Goal: Register for event/course

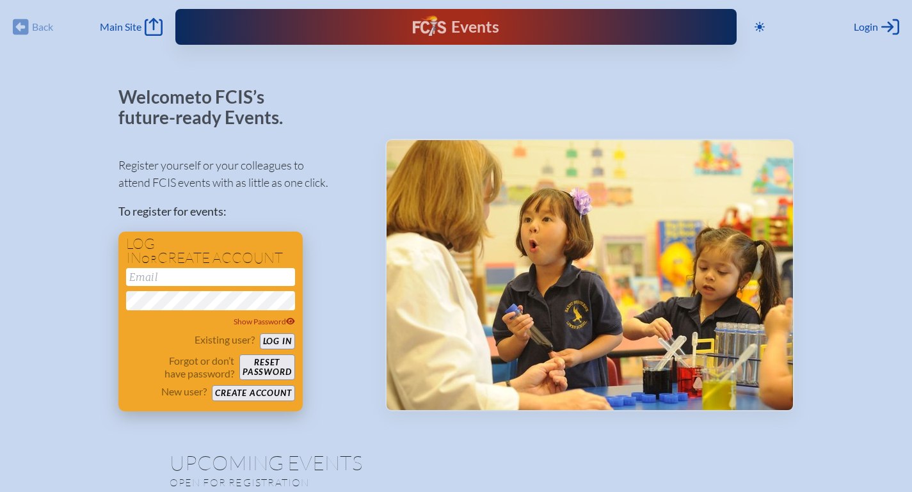
type input "[EMAIL_ADDRESS][DOMAIN_NAME]"
click at [278, 337] on button "Log in" at bounding box center [277, 342] width 35 height 16
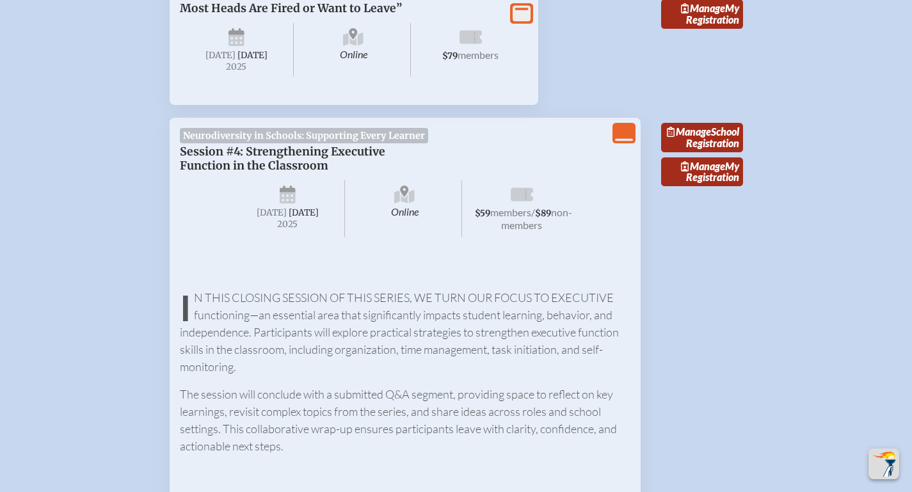
scroll to position [1477, 0]
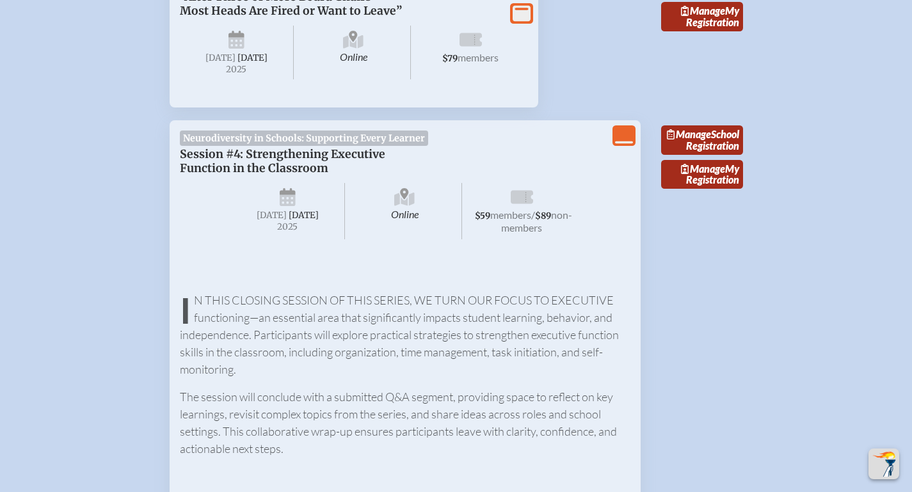
click at [300, 175] on span "Session #4: Strengthening Executive Function in the Classroom" at bounding box center [283, 161] width 206 height 28
click at [294, 221] on span "[DATE]" at bounding box center [304, 215] width 30 height 11
click at [730, 190] on link "Manage My Registration" at bounding box center [702, 174] width 82 height 29
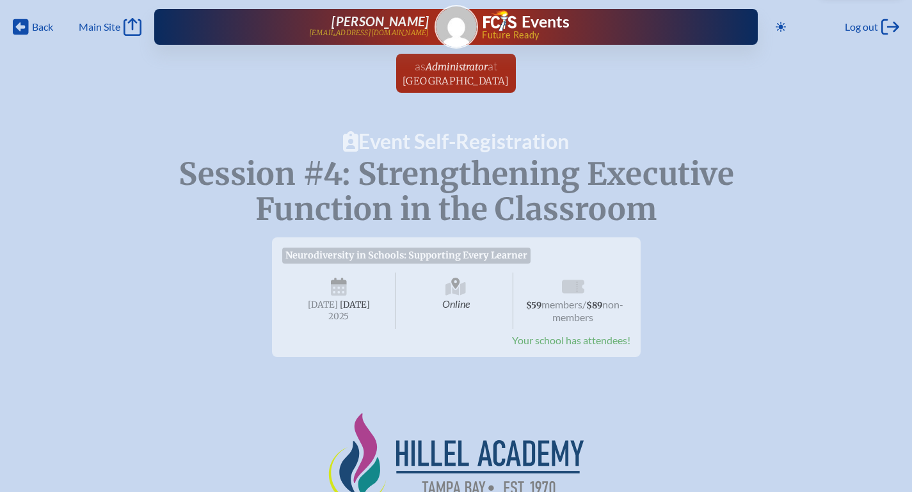
click at [225, 181] on span "Session #4: Strengthening Executive Function in the Classroom" at bounding box center [457, 192] width 556 height 74
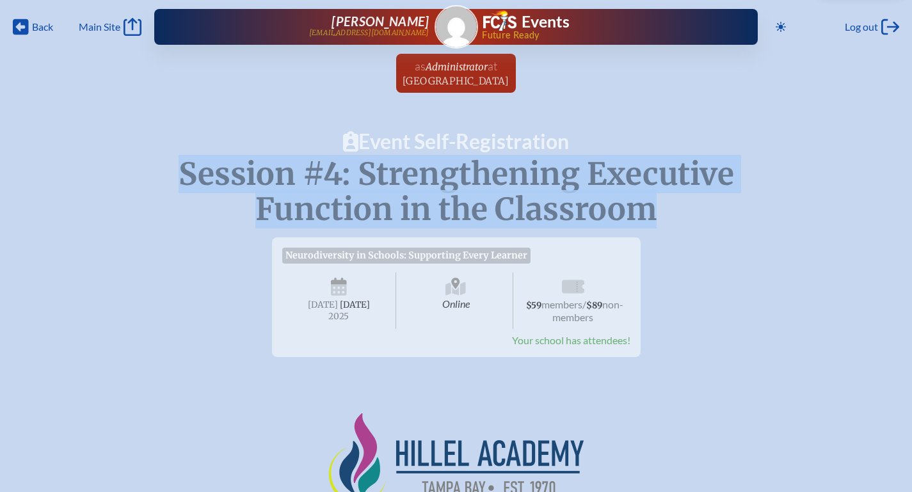
click at [225, 181] on span "Session #4: Strengthening Executive Function in the Classroom" at bounding box center [457, 192] width 556 height 74
click at [114, 32] on span "Main Site" at bounding box center [100, 26] width 42 height 13
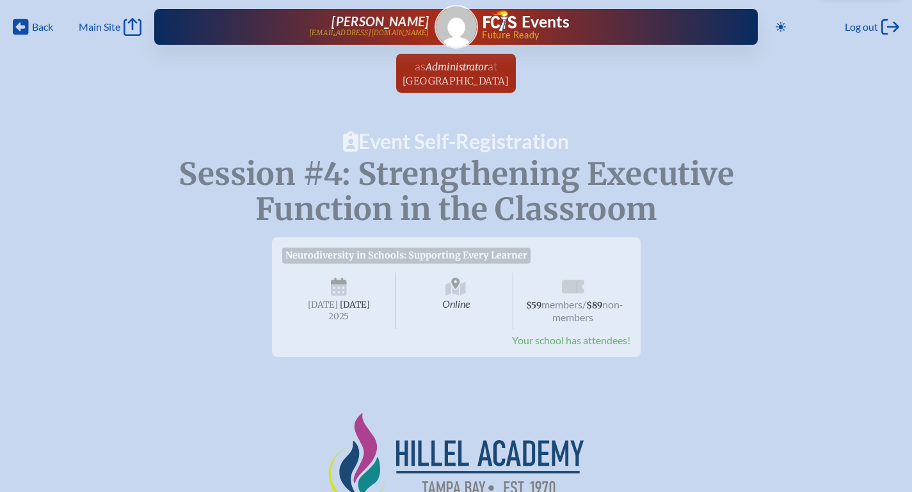
click at [598, 346] on span "Your school has attendees!" at bounding box center [571, 340] width 118 height 12
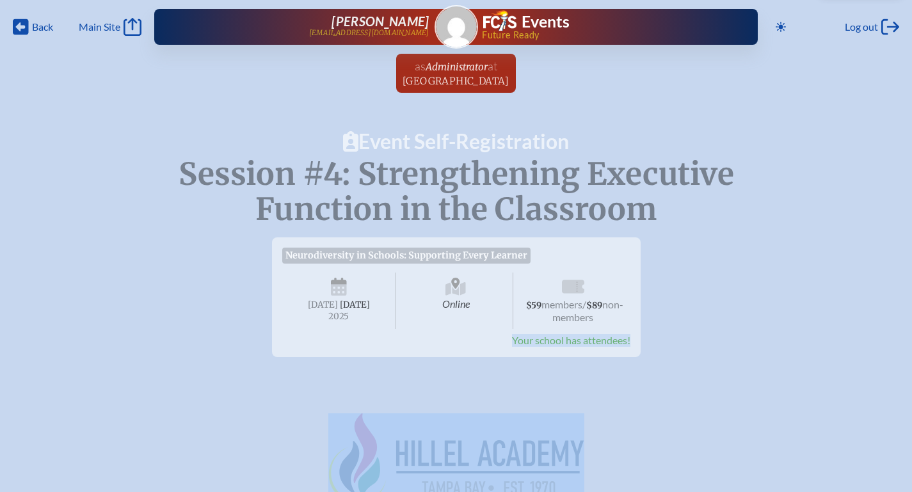
click at [598, 346] on span "Your school has attendees!" at bounding box center [571, 340] width 118 height 12
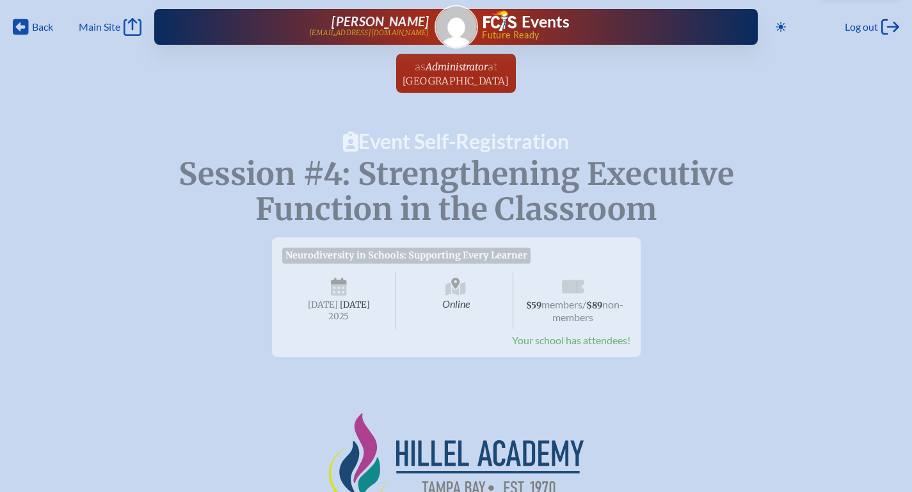
click at [586, 377] on div "Neurodiversity in Schools: Supporting Every Learner Session #4: Strengthening E…" at bounding box center [455, 365] width 871 height 277
click at [24, 31] on icon at bounding box center [21, 27] width 16 height 16
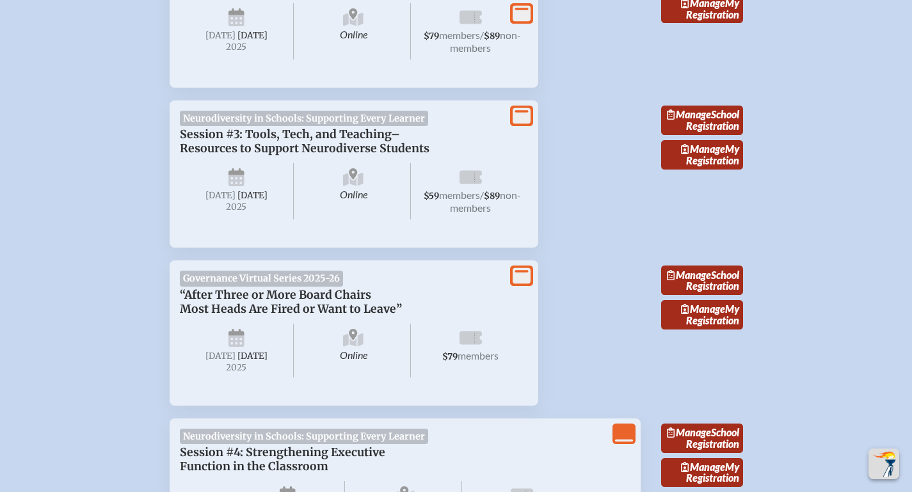
scroll to position [1160, 0]
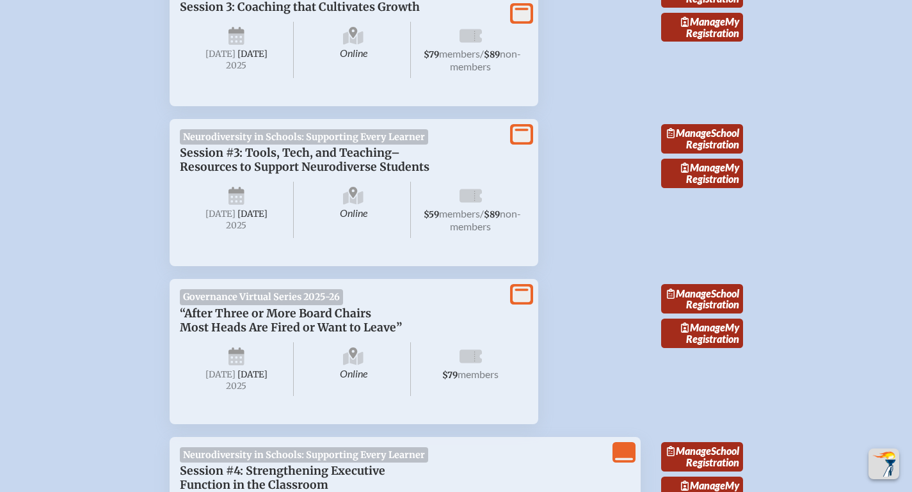
click at [238, 174] on span "Session #3: Tools, Tech, and Teaching–Resources to Support Neurodiverse Students" at bounding box center [305, 160] width 250 height 28
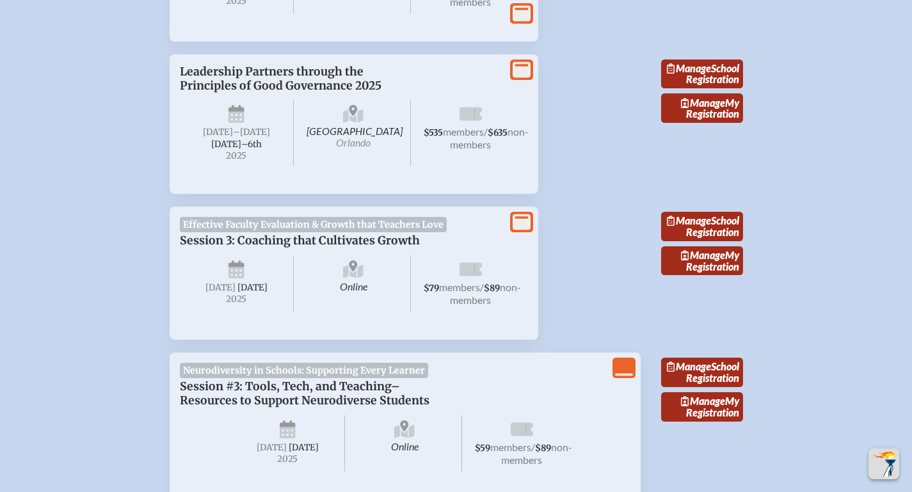
scroll to position [924, 0]
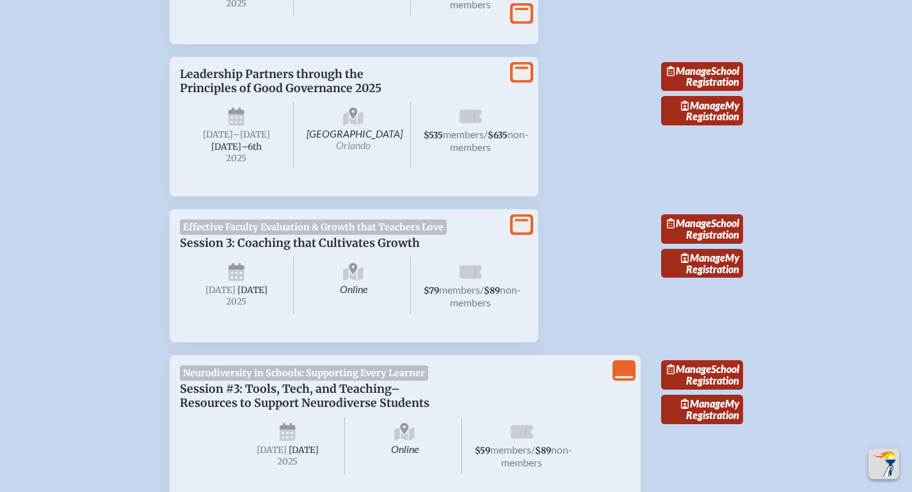
click at [258, 250] on span "Session 3: Coaching that Cultivates Growth" at bounding box center [300, 243] width 240 height 14
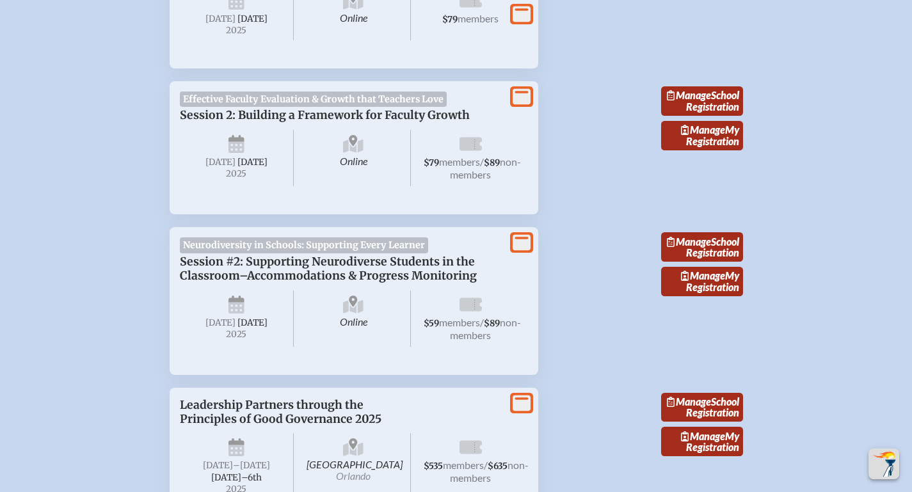
scroll to position [590, 0]
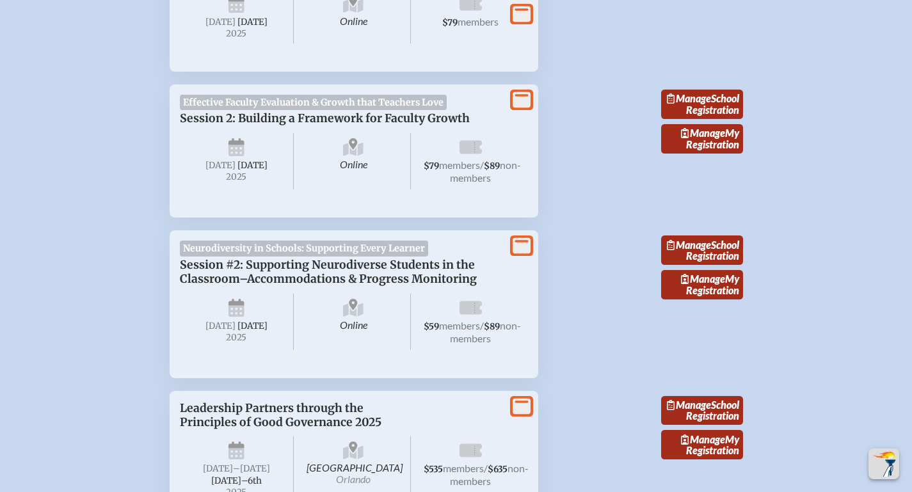
click at [307, 286] on span "Session #2: Supporting Neurodiverse Students in the Classroom–Accommodations & …" at bounding box center [328, 272] width 297 height 28
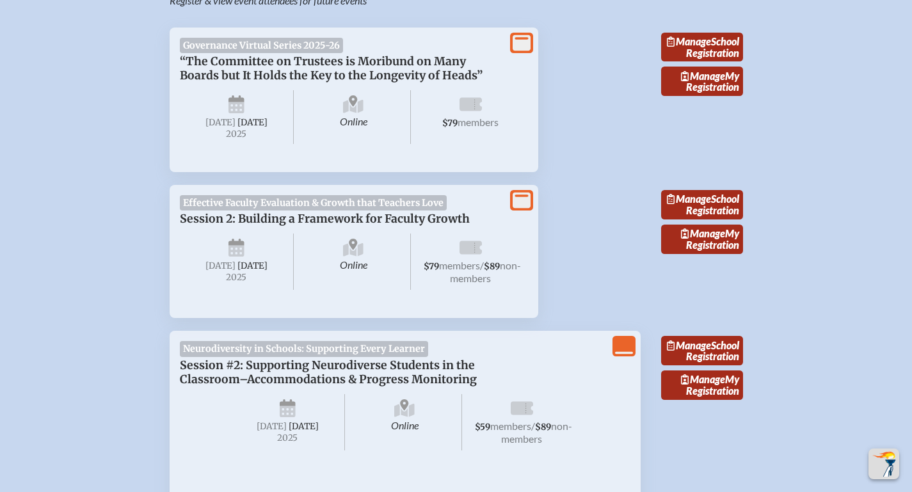
scroll to position [694, 0]
